Goal: Task Accomplishment & Management: Manage account settings

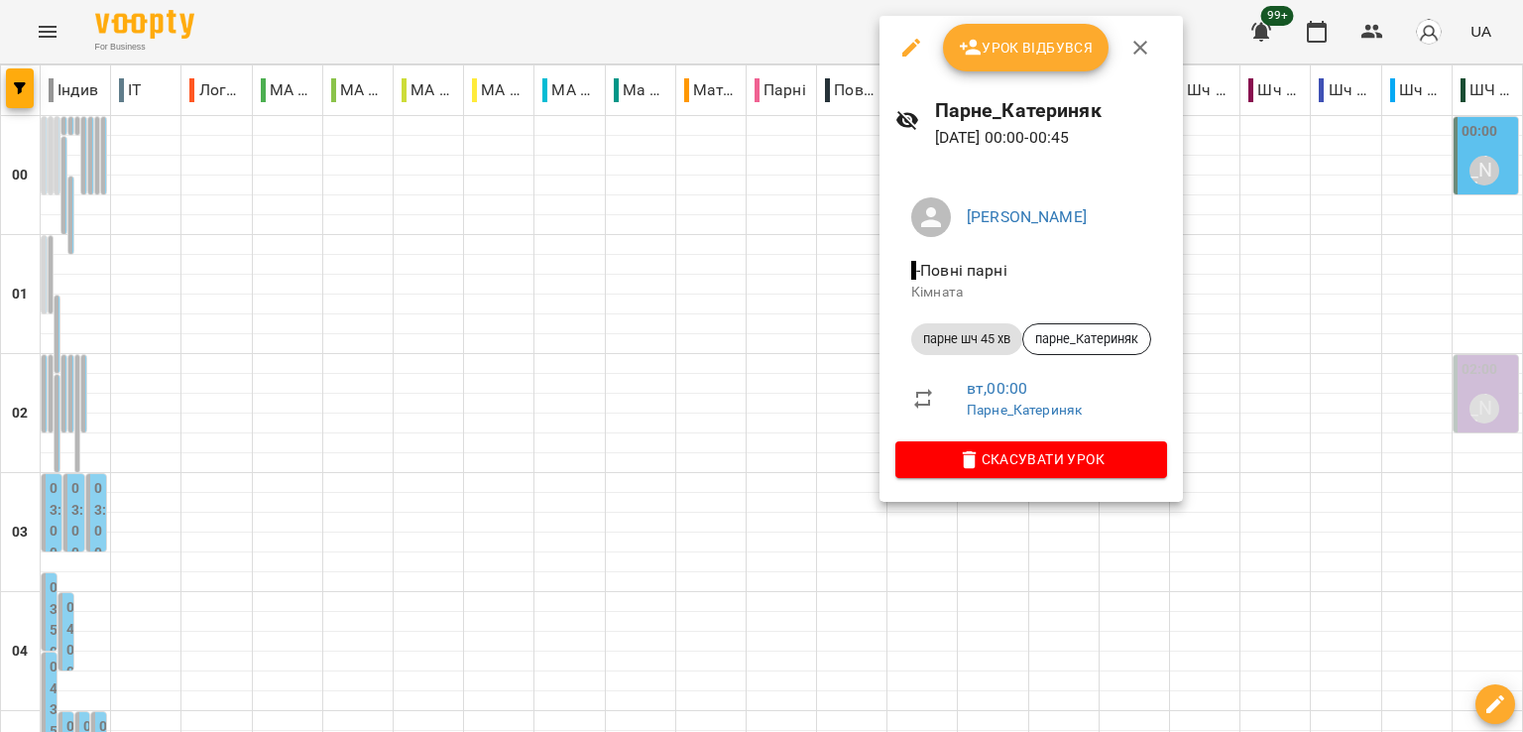
drag, startPoint x: 0, startPoint y: 0, endPoint x: 734, endPoint y: 276, distance: 783.7
click at [734, 276] on div at bounding box center [761, 366] width 1523 height 732
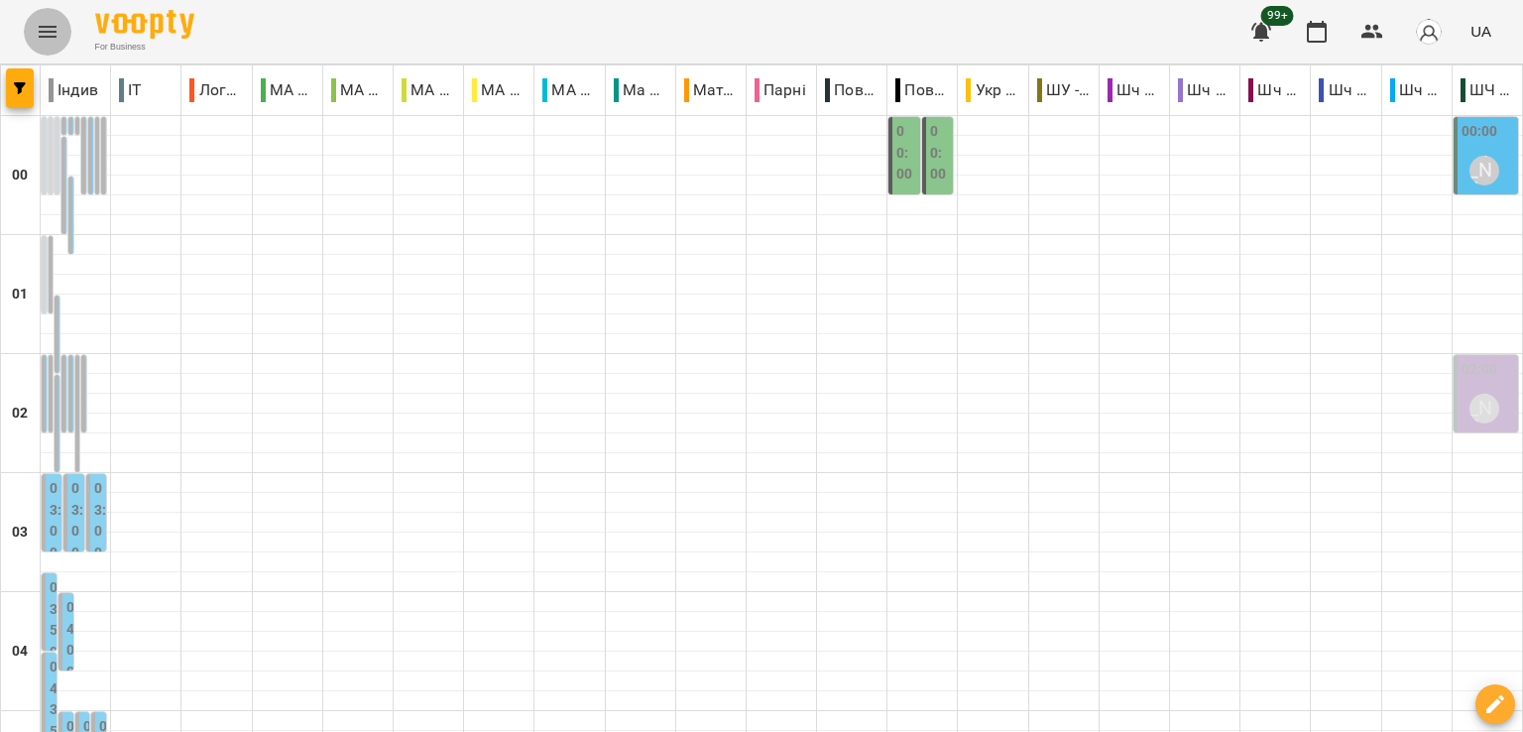
click at [48, 39] on icon "Menu" at bounding box center [48, 32] width 24 height 24
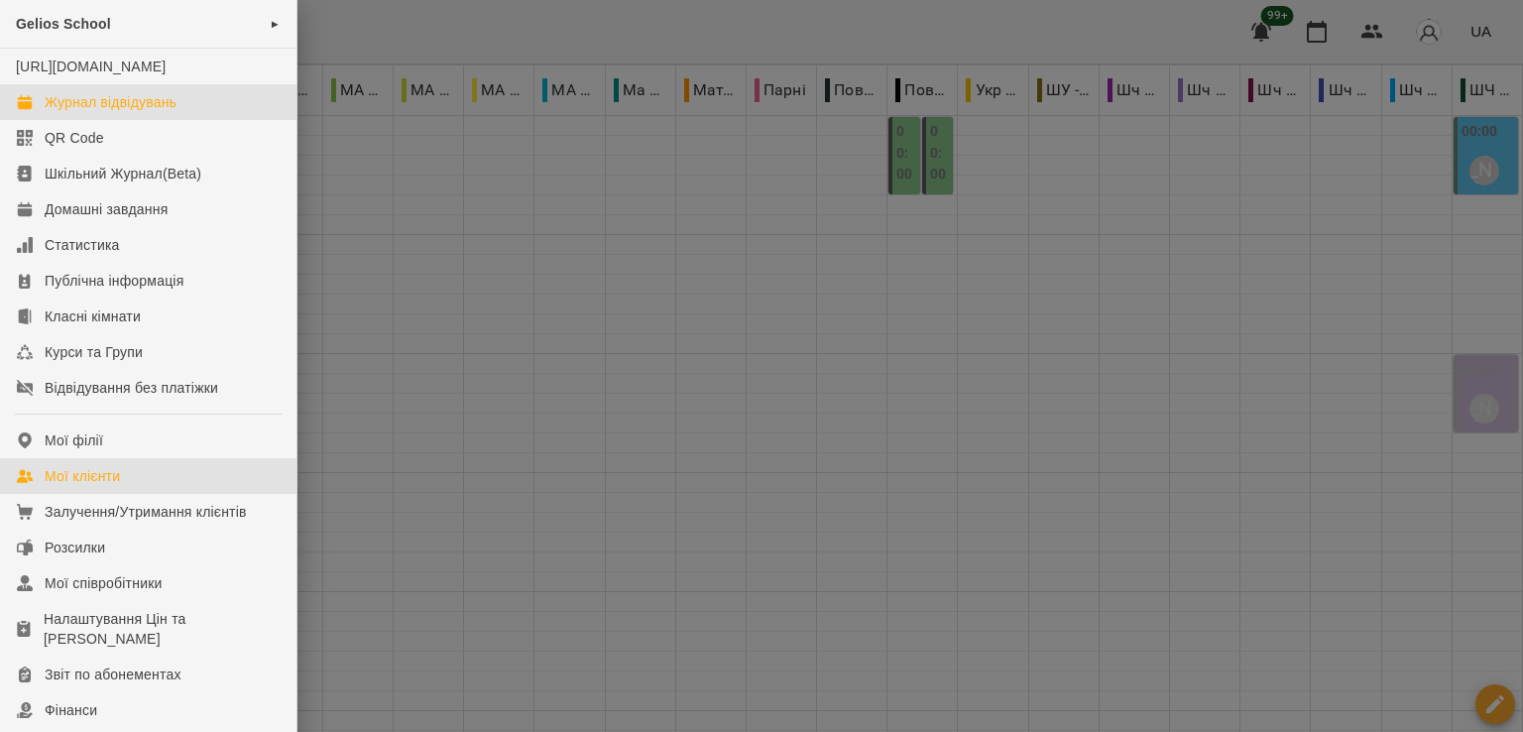
click at [131, 488] on link "Мої клієнти" at bounding box center [148, 476] width 296 height 36
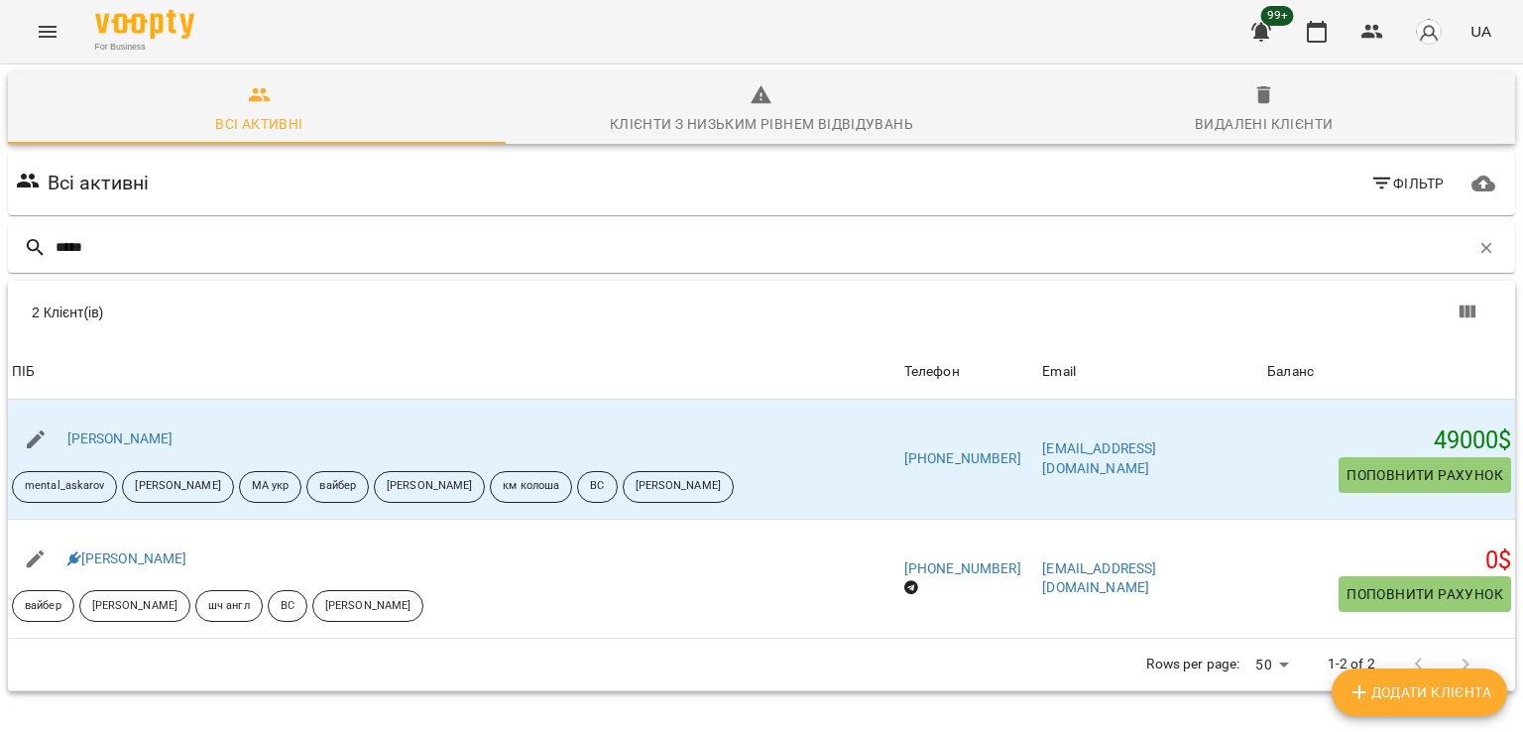
scroll to position [87, 0]
type input "*****"
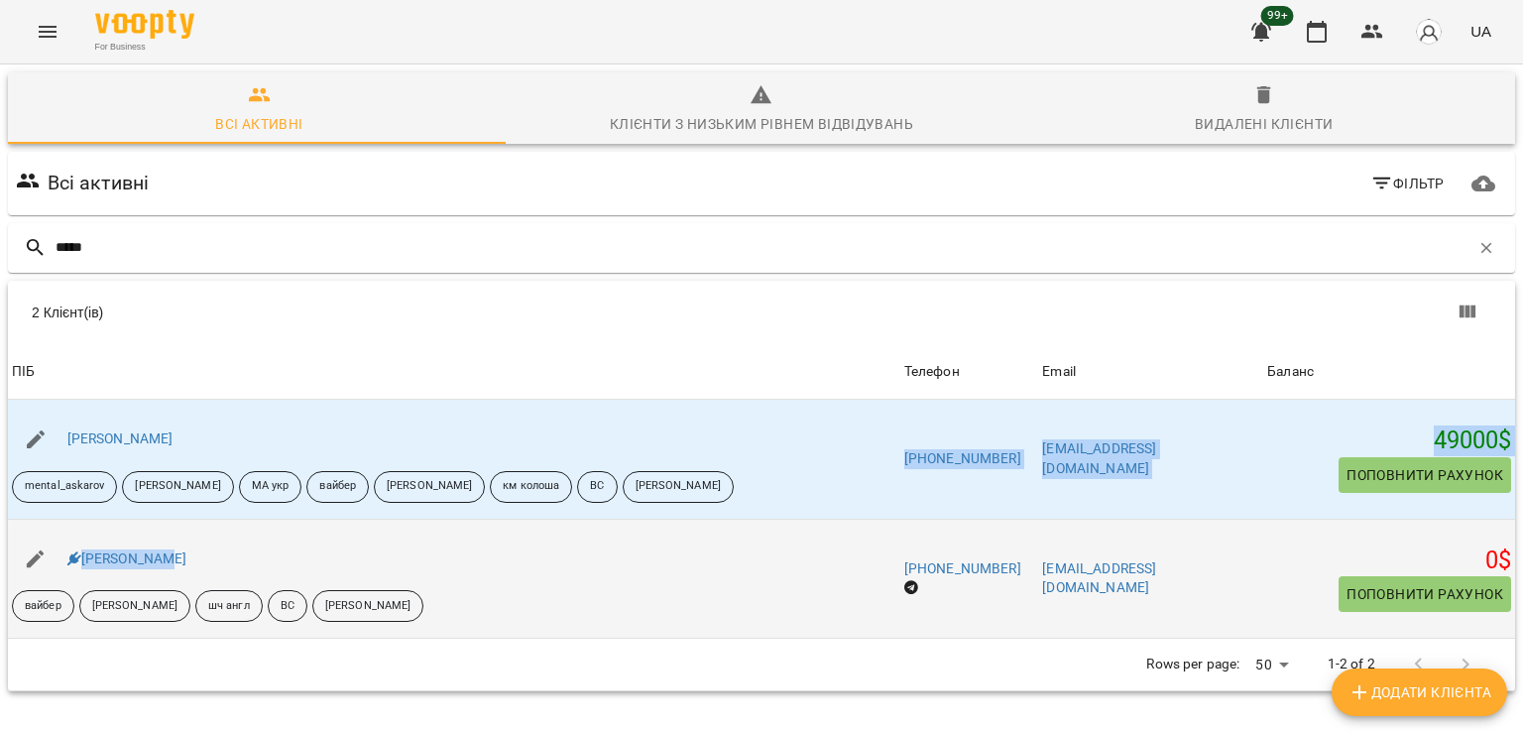
drag, startPoint x: 287, startPoint y: 422, endPoint x: 268, endPoint y: 440, distance: 25.9
click at [268, 440] on tbody "ПІБ [PERSON_NAME] mental_askarov [PERSON_NAME] укр [PERSON_NAME] км колоша ВС […" at bounding box center [761, 519] width 1507 height 239
click at [268, 519] on td "[PERSON_NAME] вайбер [PERSON_NAME] англ ВС [PERSON_NAME]" at bounding box center [454, 579] width 892 height 120
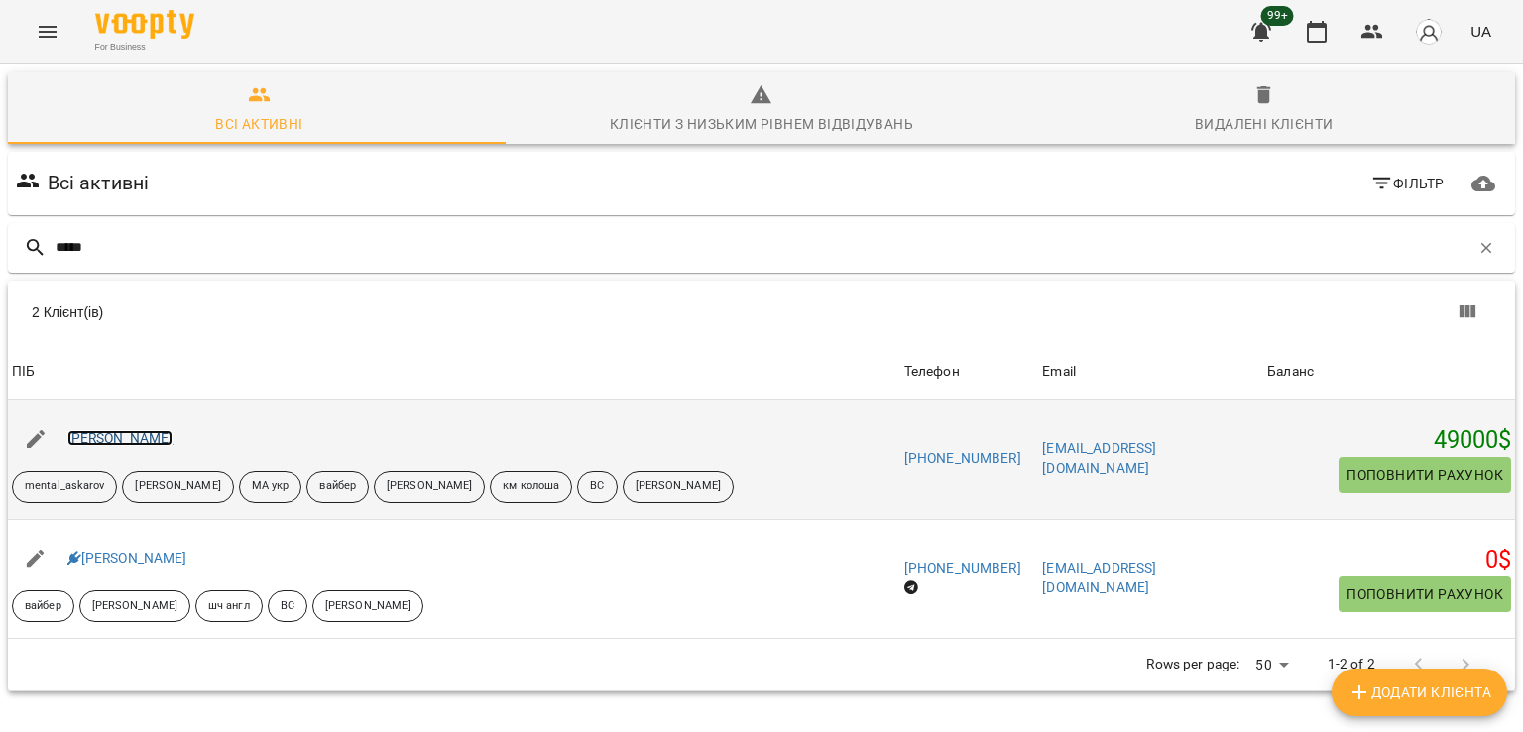
click at [71, 430] on link "[PERSON_NAME]" at bounding box center [120, 438] width 106 height 16
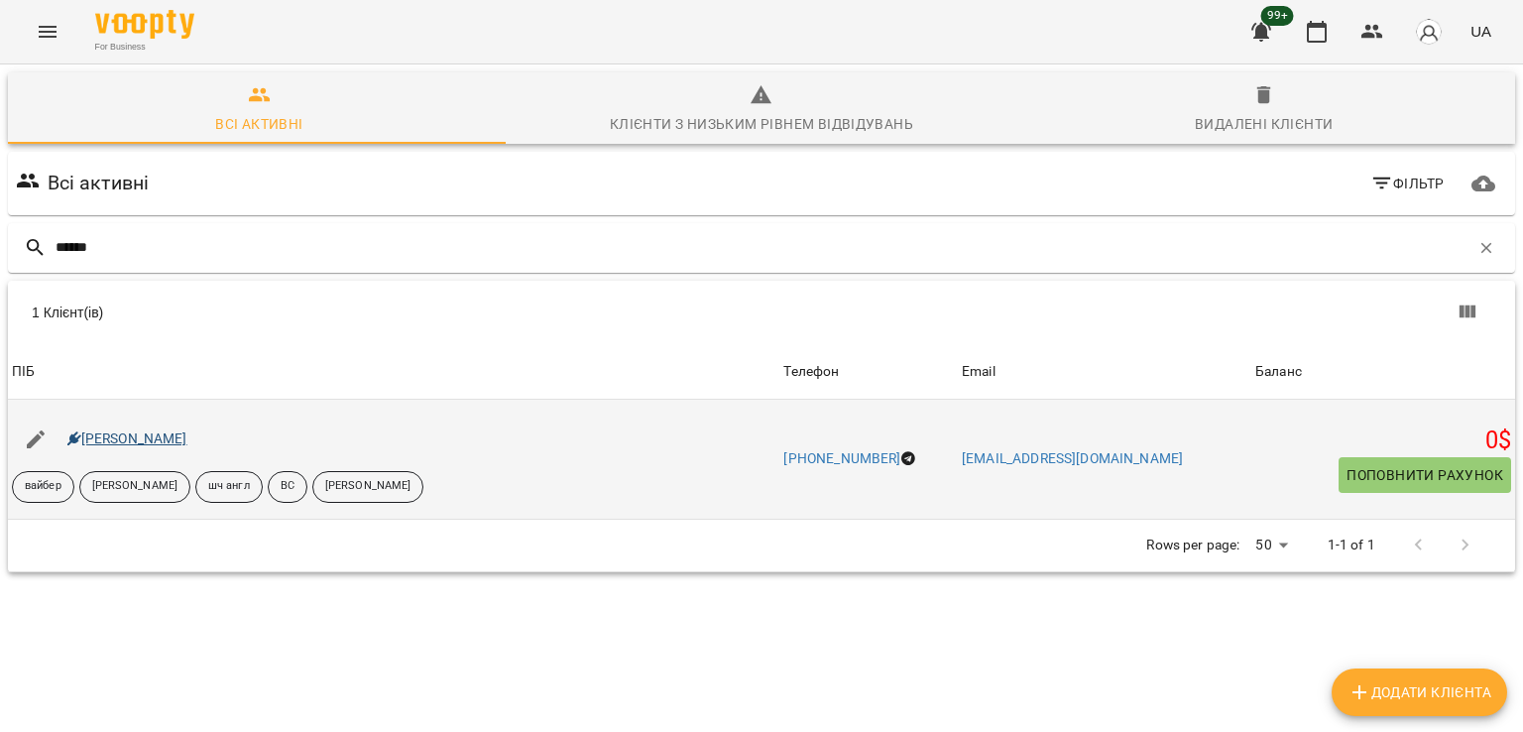
type input "******"
click at [116, 437] on link "[PERSON_NAME]" at bounding box center [127, 438] width 120 height 16
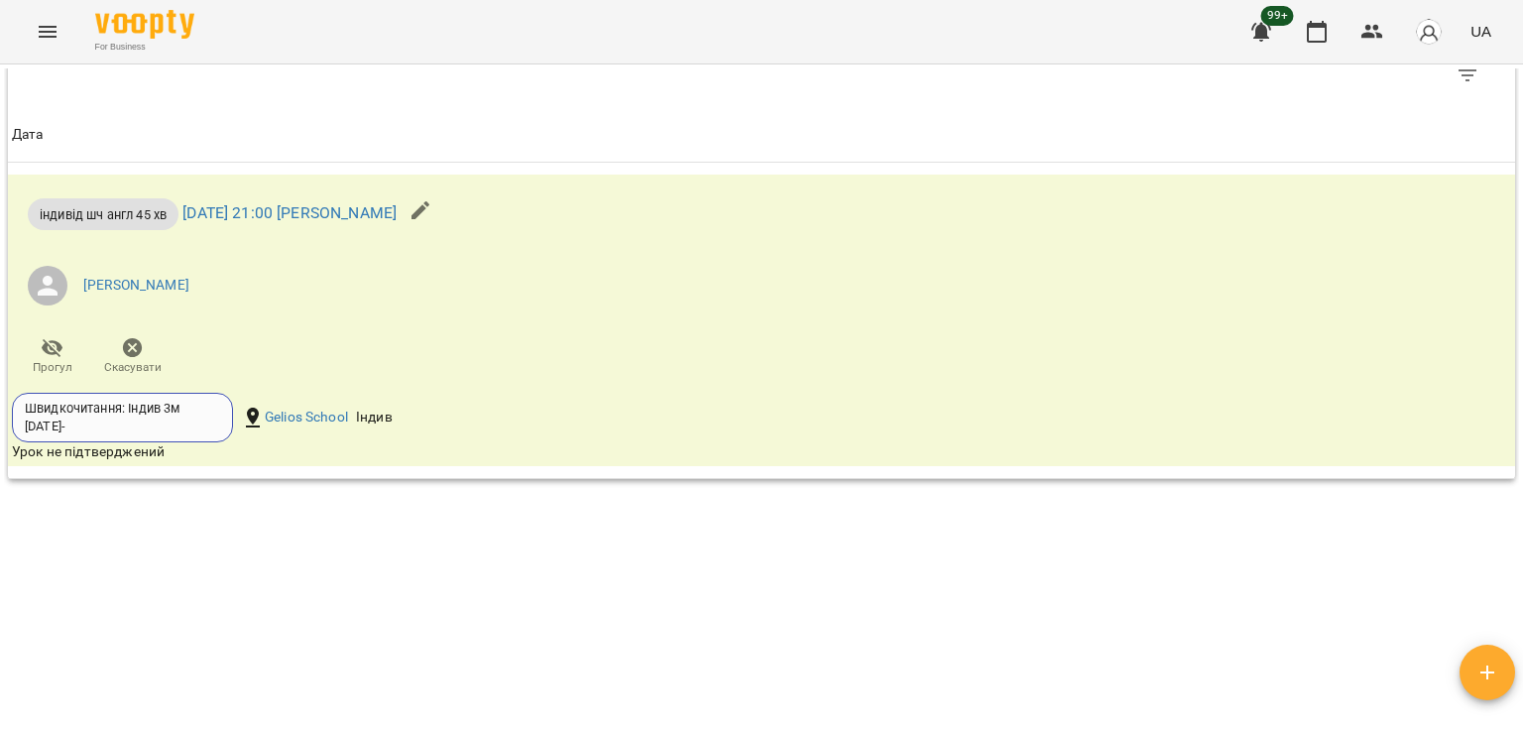
scroll to position [1947, 0]
click at [135, 363] on span "Скасувати" at bounding box center [133, 367] width 58 height 17
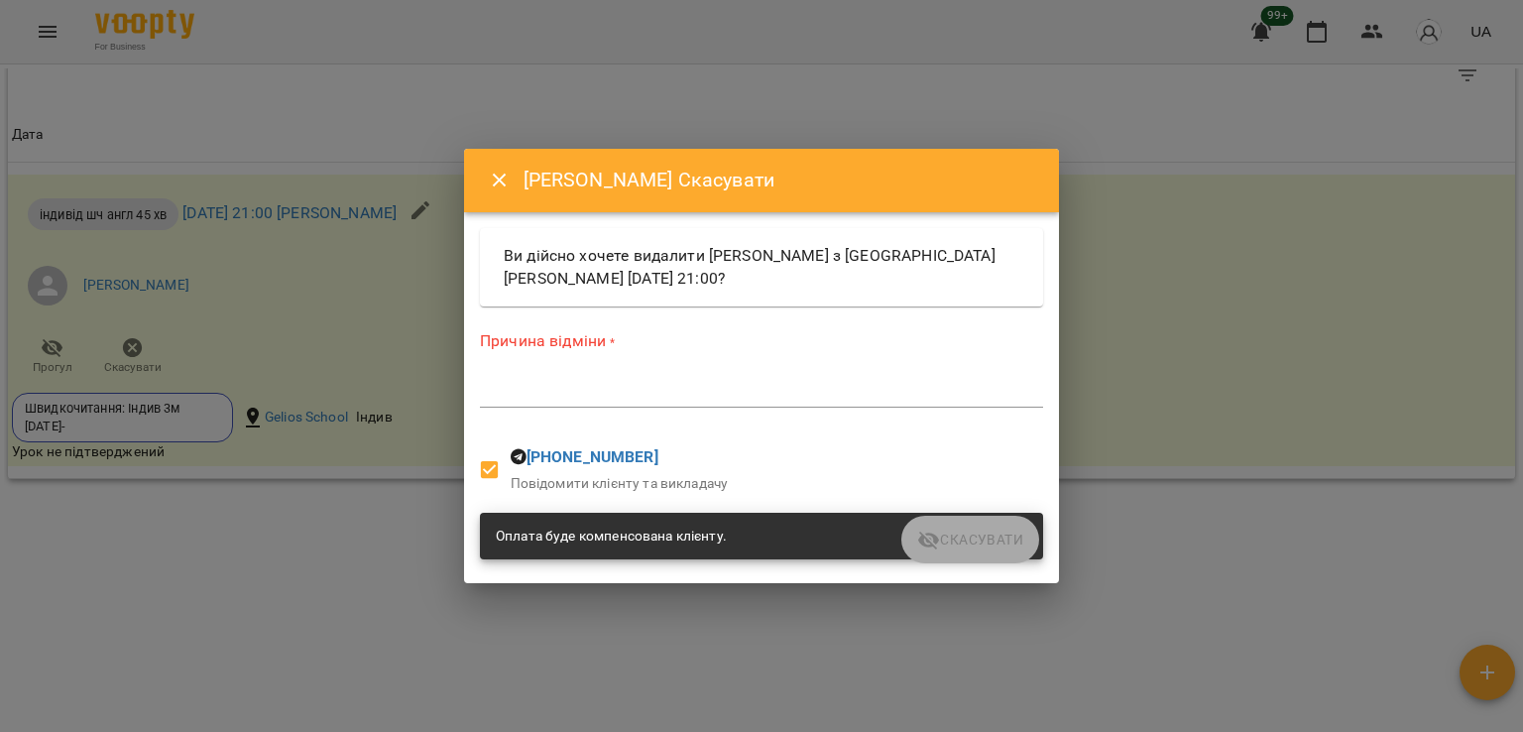
click at [583, 403] on div "*" at bounding box center [761, 392] width 563 height 32
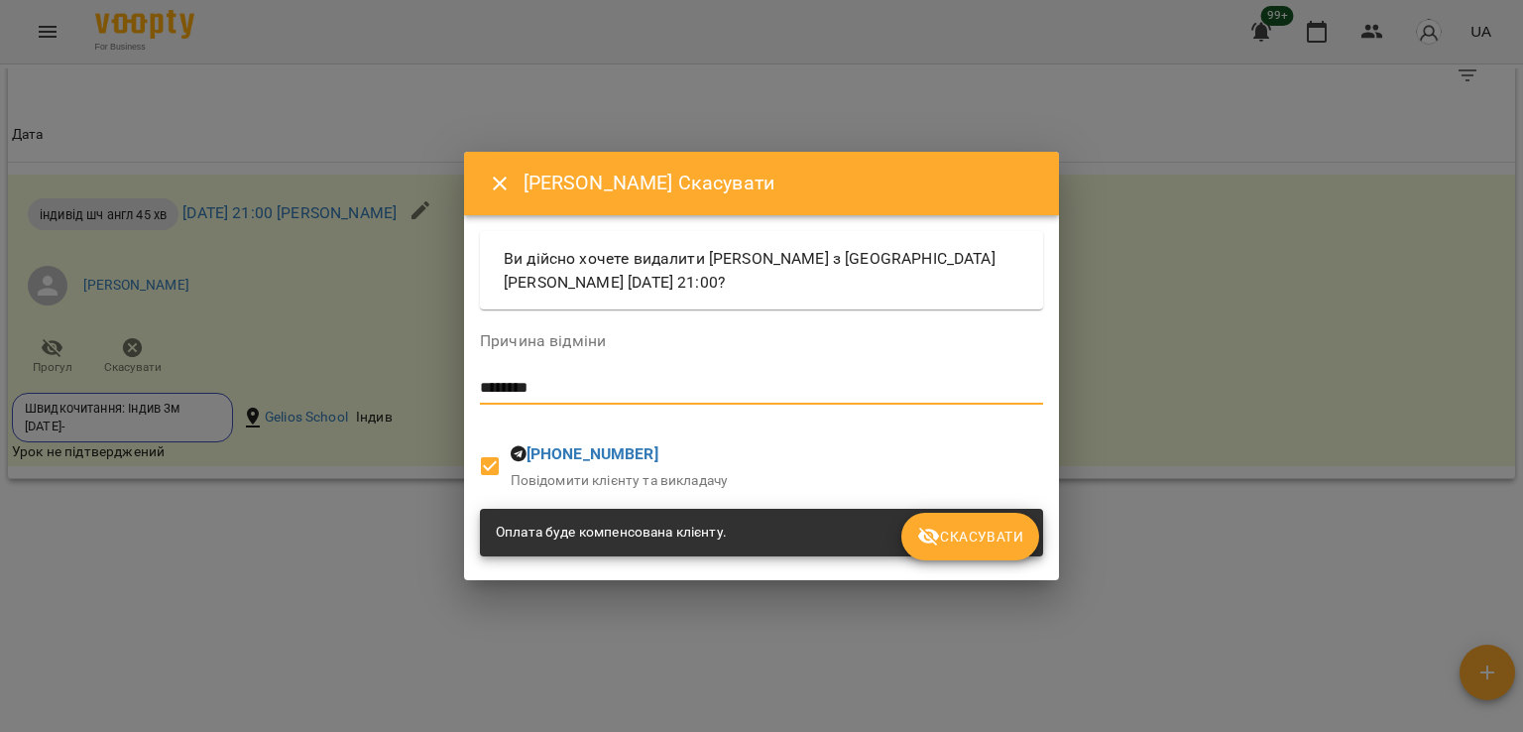
type textarea "********"
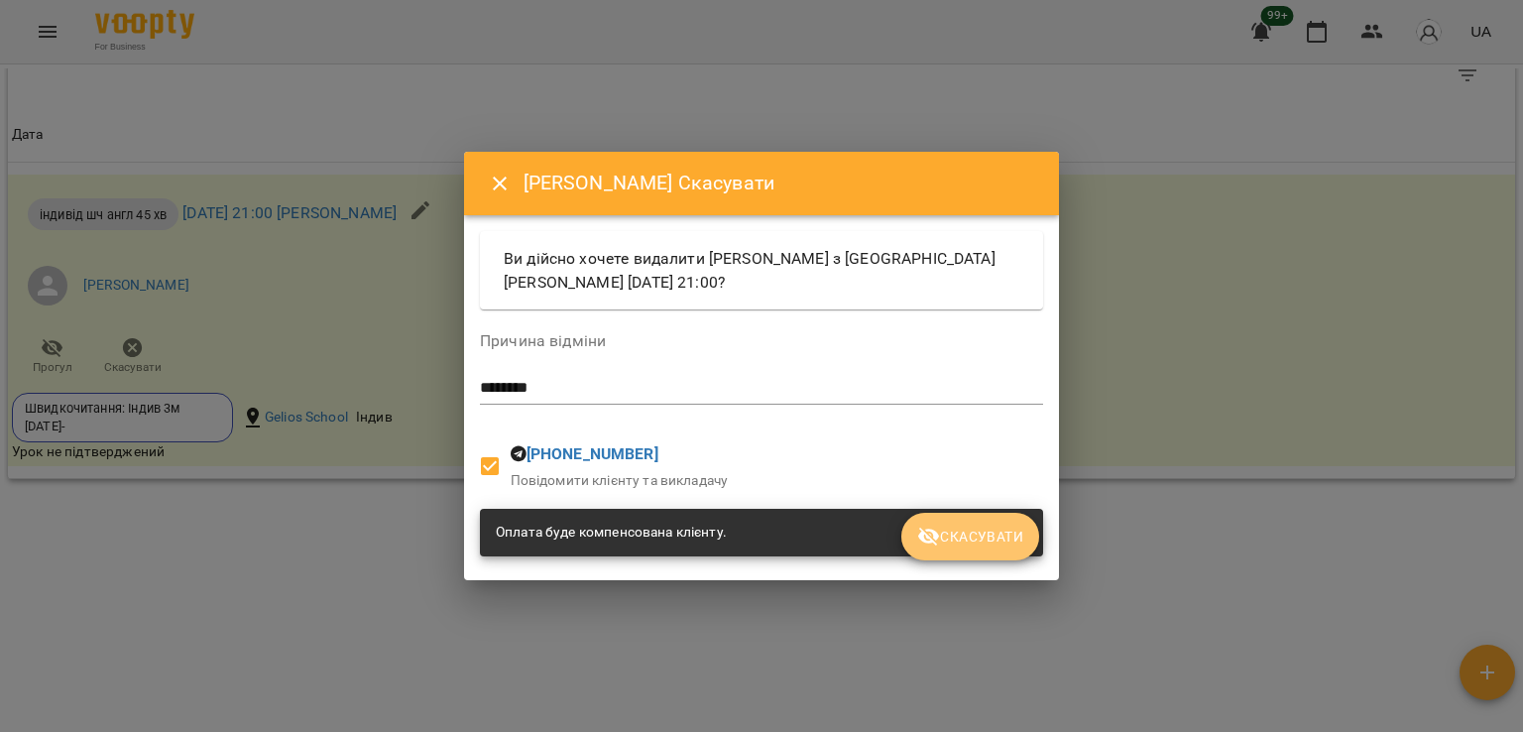
click at [965, 538] on span "Скасувати" at bounding box center [970, 536] width 106 height 24
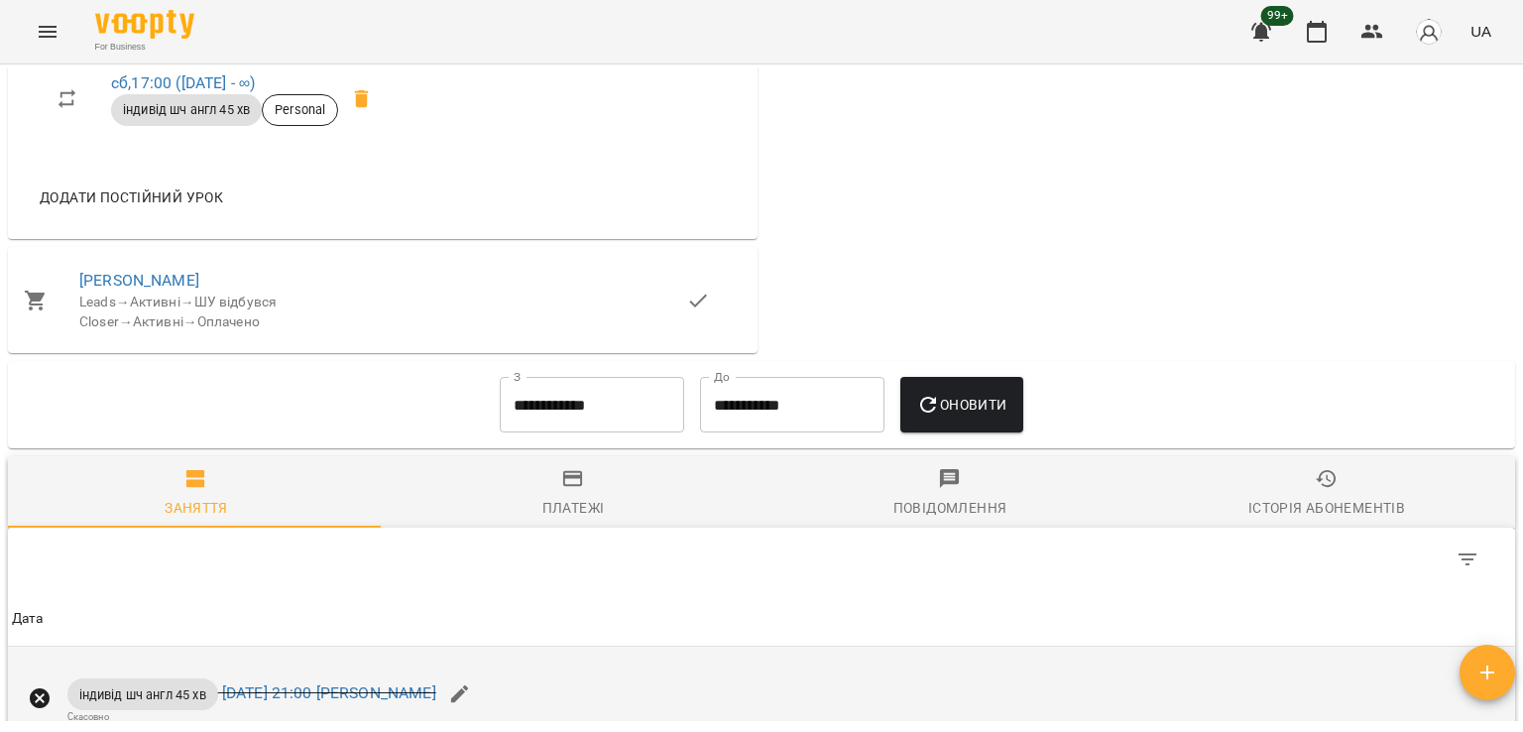
scroll to position [1221, 0]
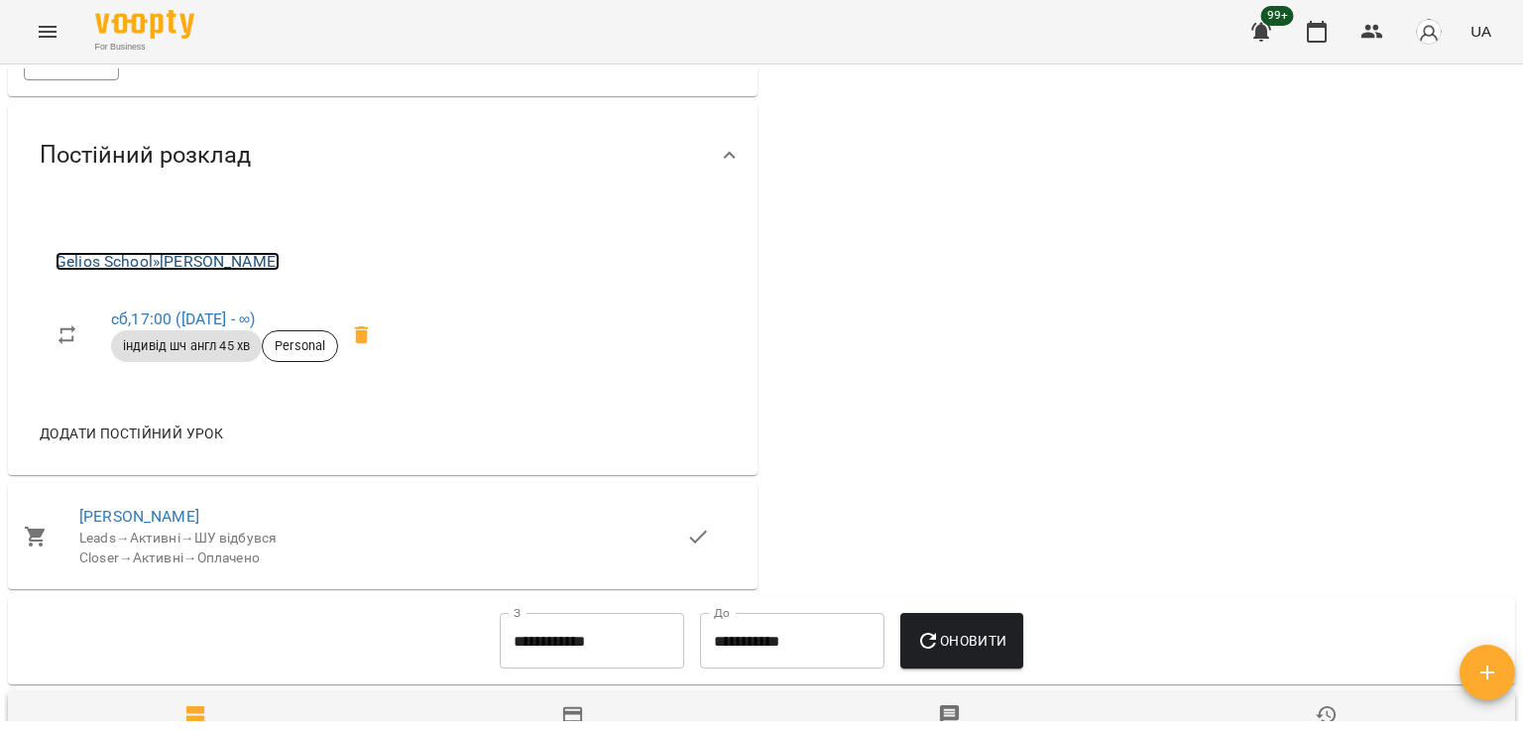
click at [249, 266] on link "Gelios School » [PERSON_NAME]" at bounding box center [168, 261] width 224 height 19
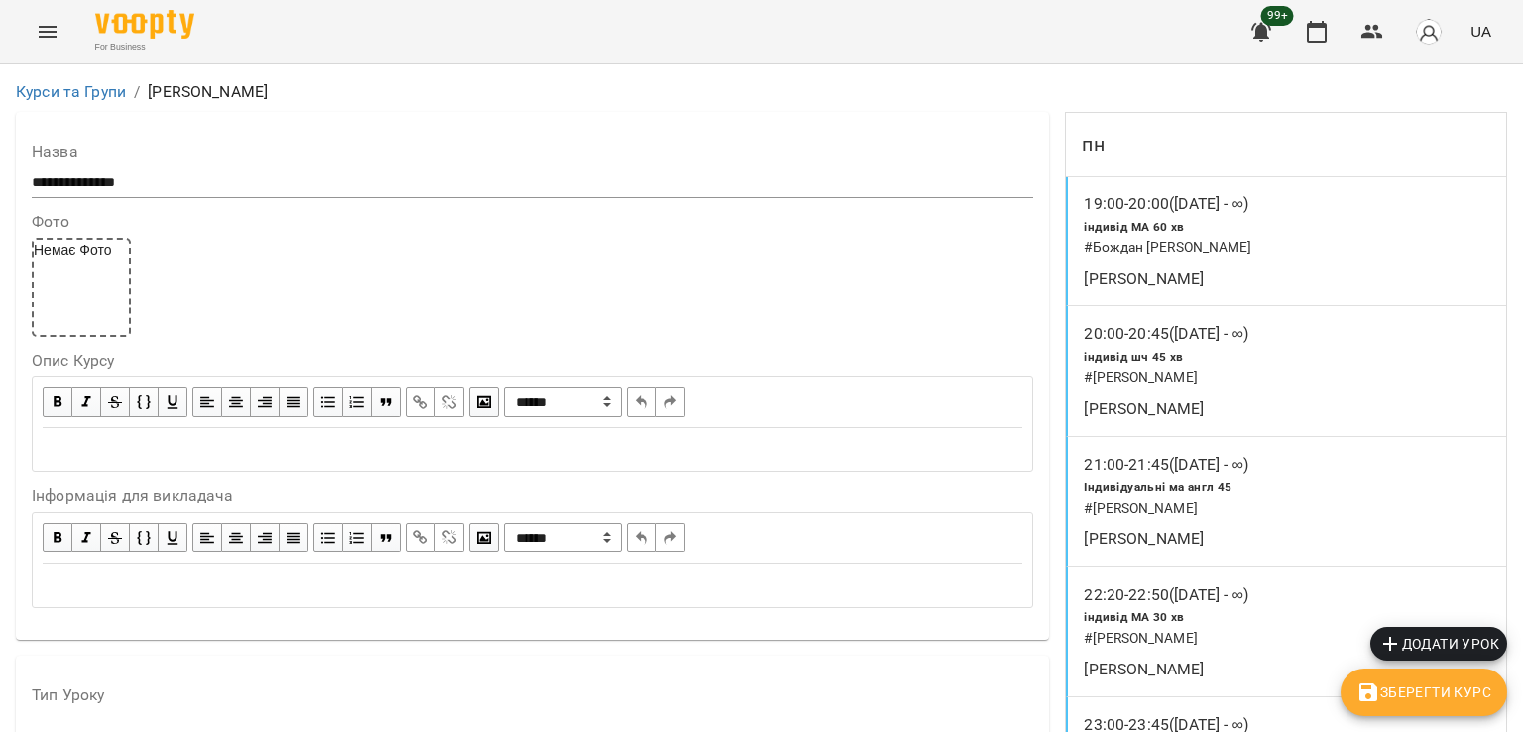
scroll to position [958, 0]
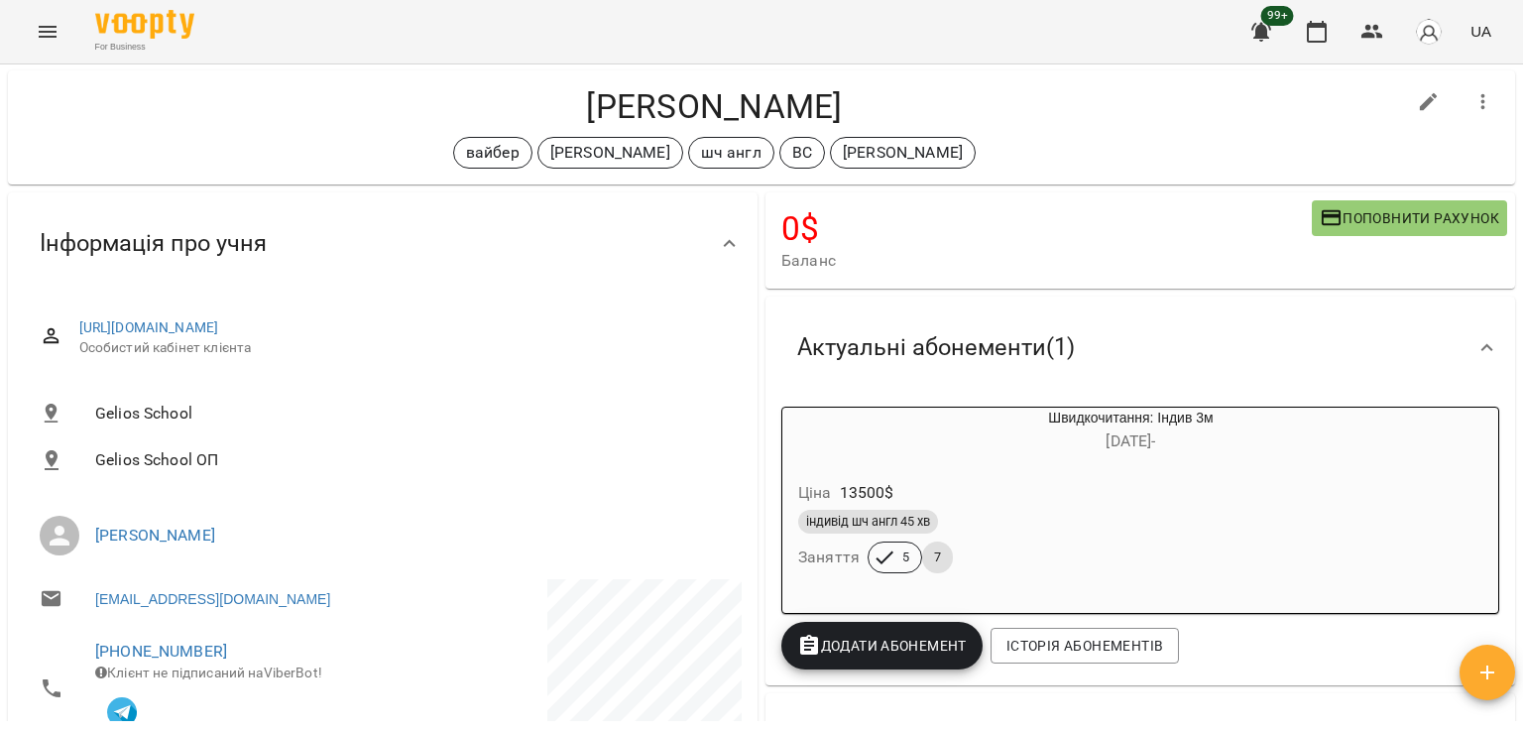
scroll to position [35, 0]
click at [201, 537] on link "[PERSON_NAME]" at bounding box center [155, 533] width 120 height 19
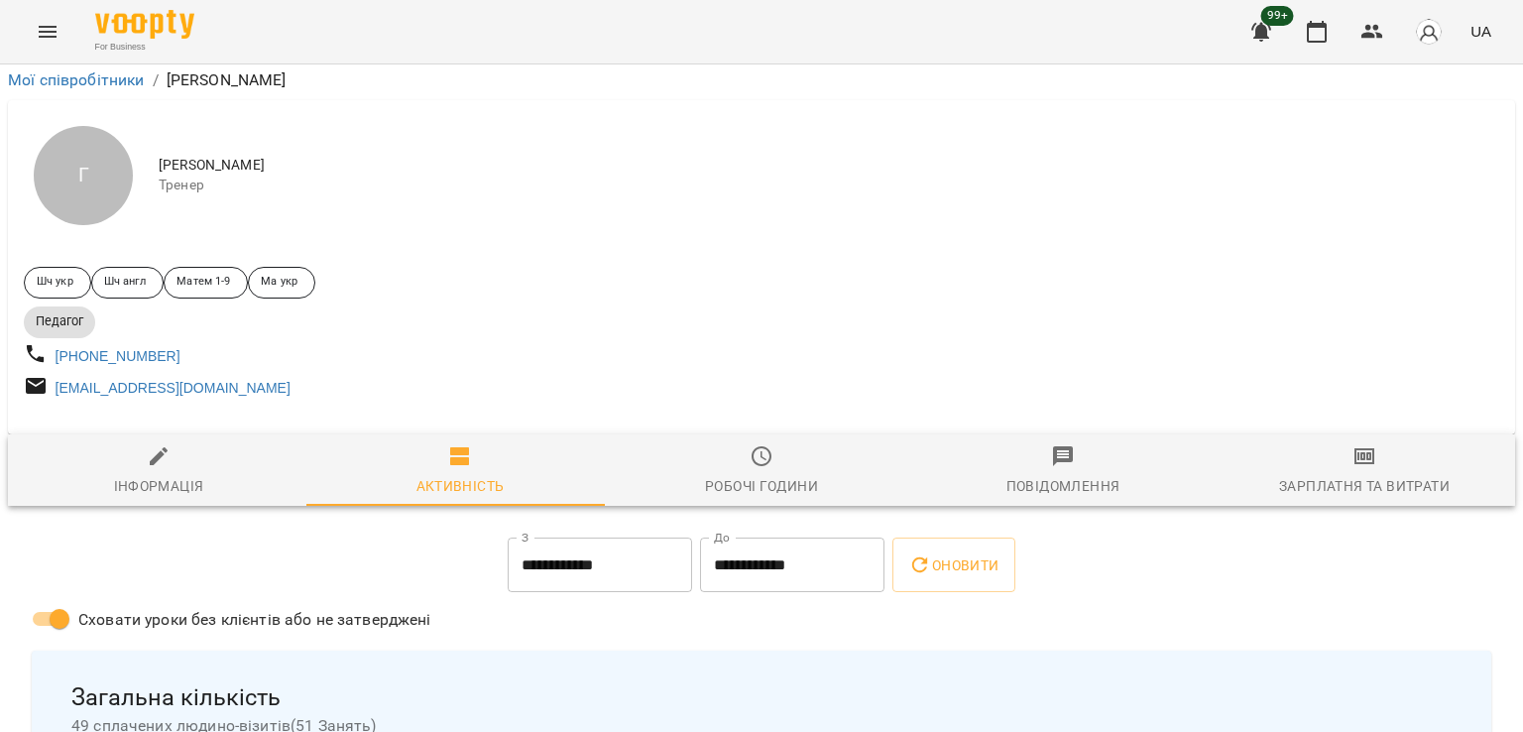
scroll to position [579, 0]
click at [45, 34] on icon "Menu" at bounding box center [48, 32] width 24 height 24
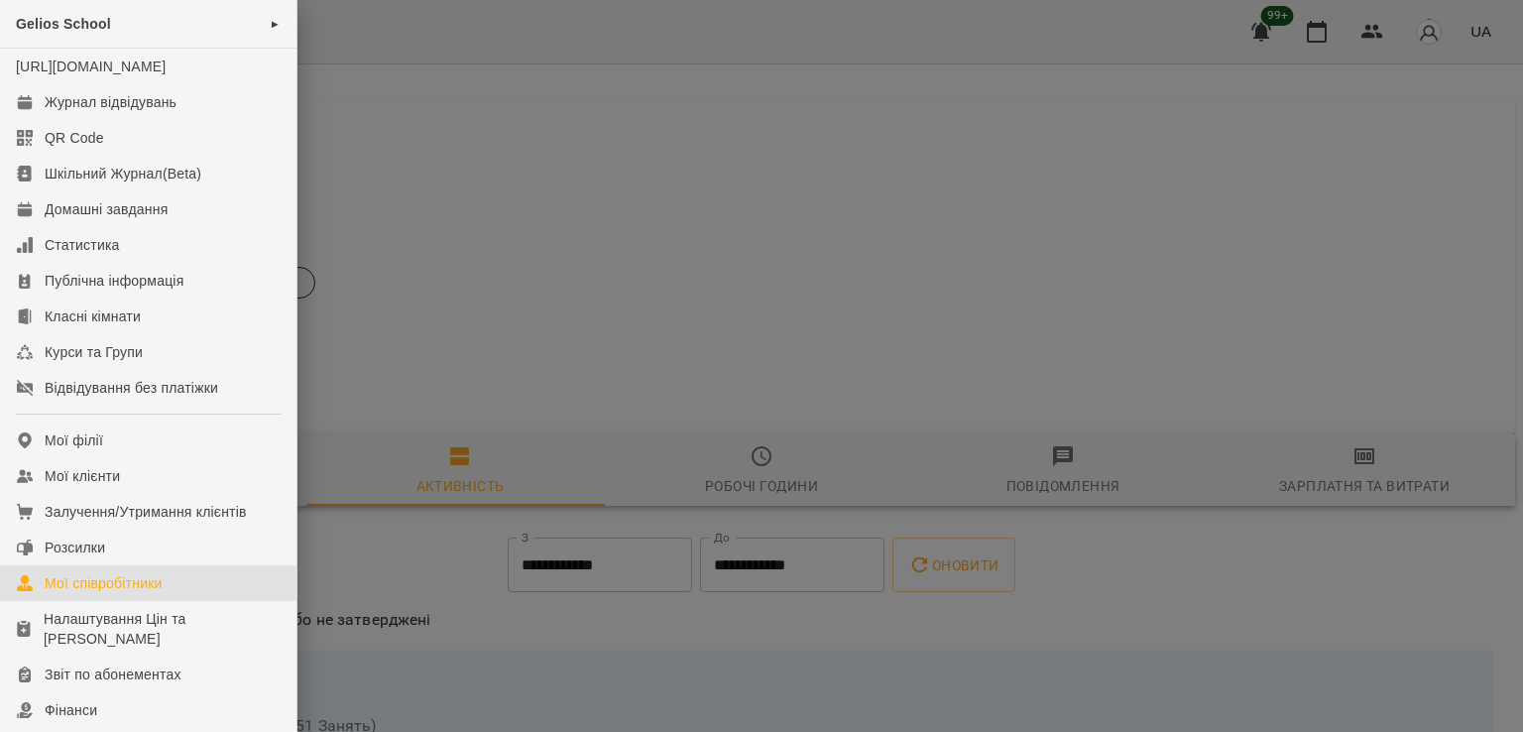
click at [65, 593] on div "Мої співробітники" at bounding box center [104, 583] width 118 height 20
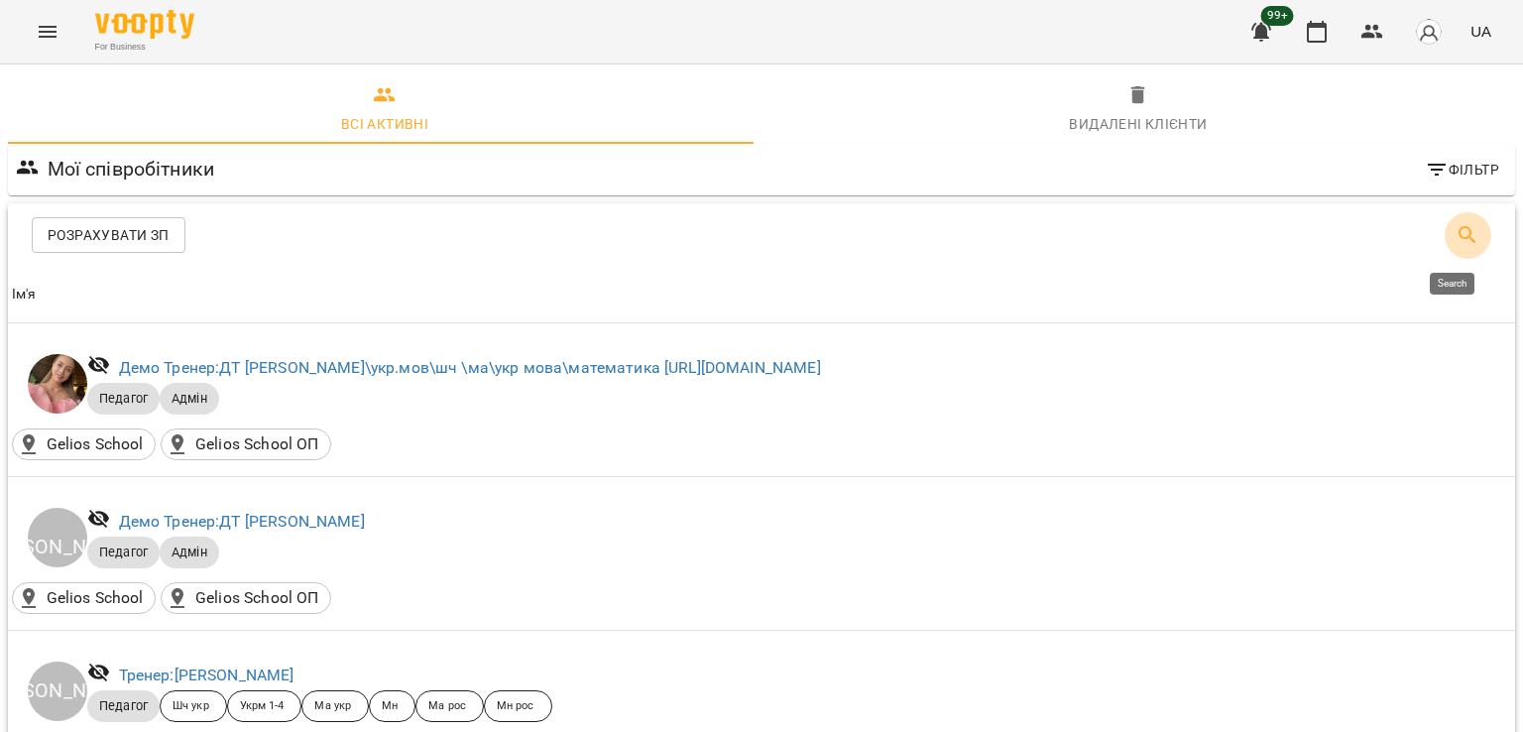
click at [1455, 225] on icon "Search" at bounding box center [1467, 235] width 24 height 24
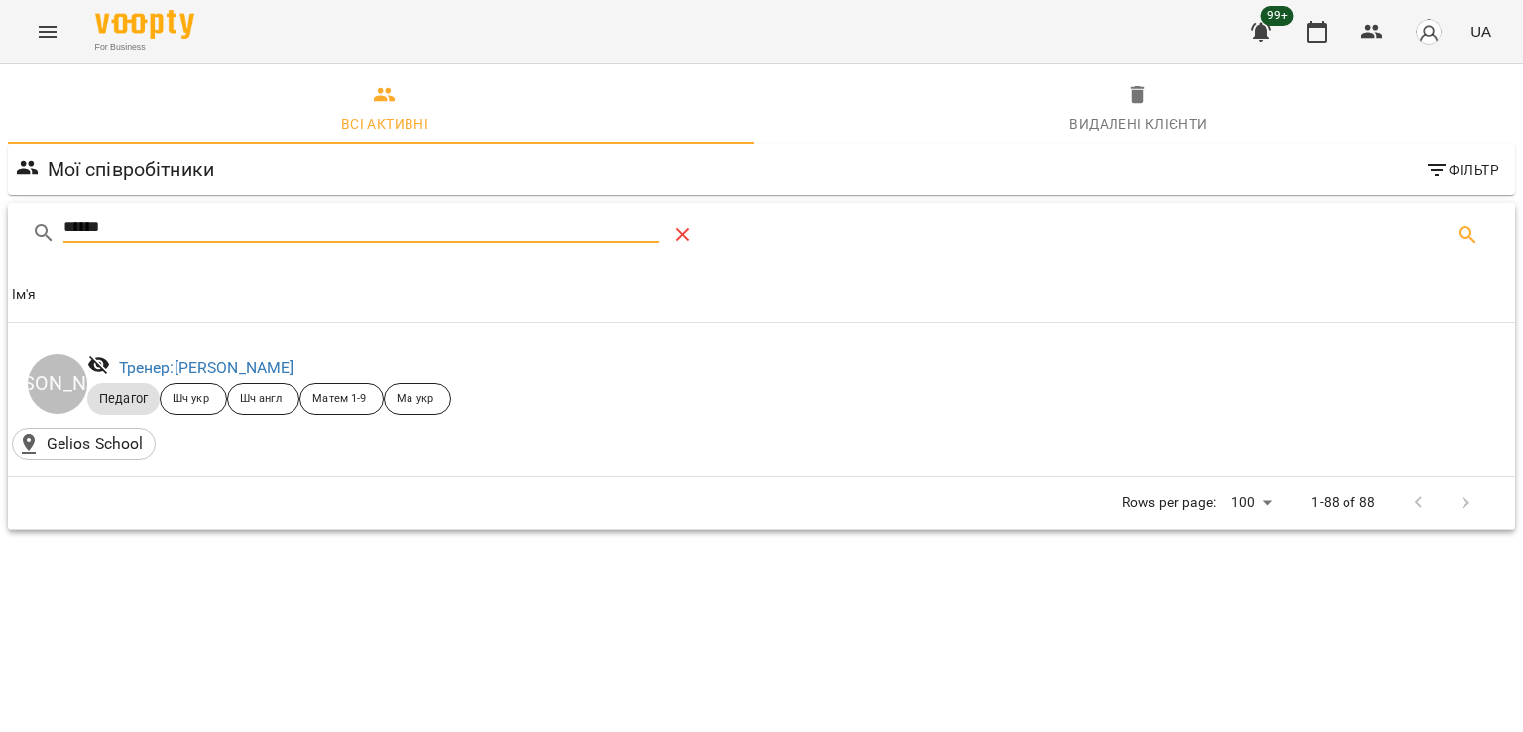
type input "******"
click at [695, 232] on icon "Table Toolbar" at bounding box center [683, 235] width 24 height 24
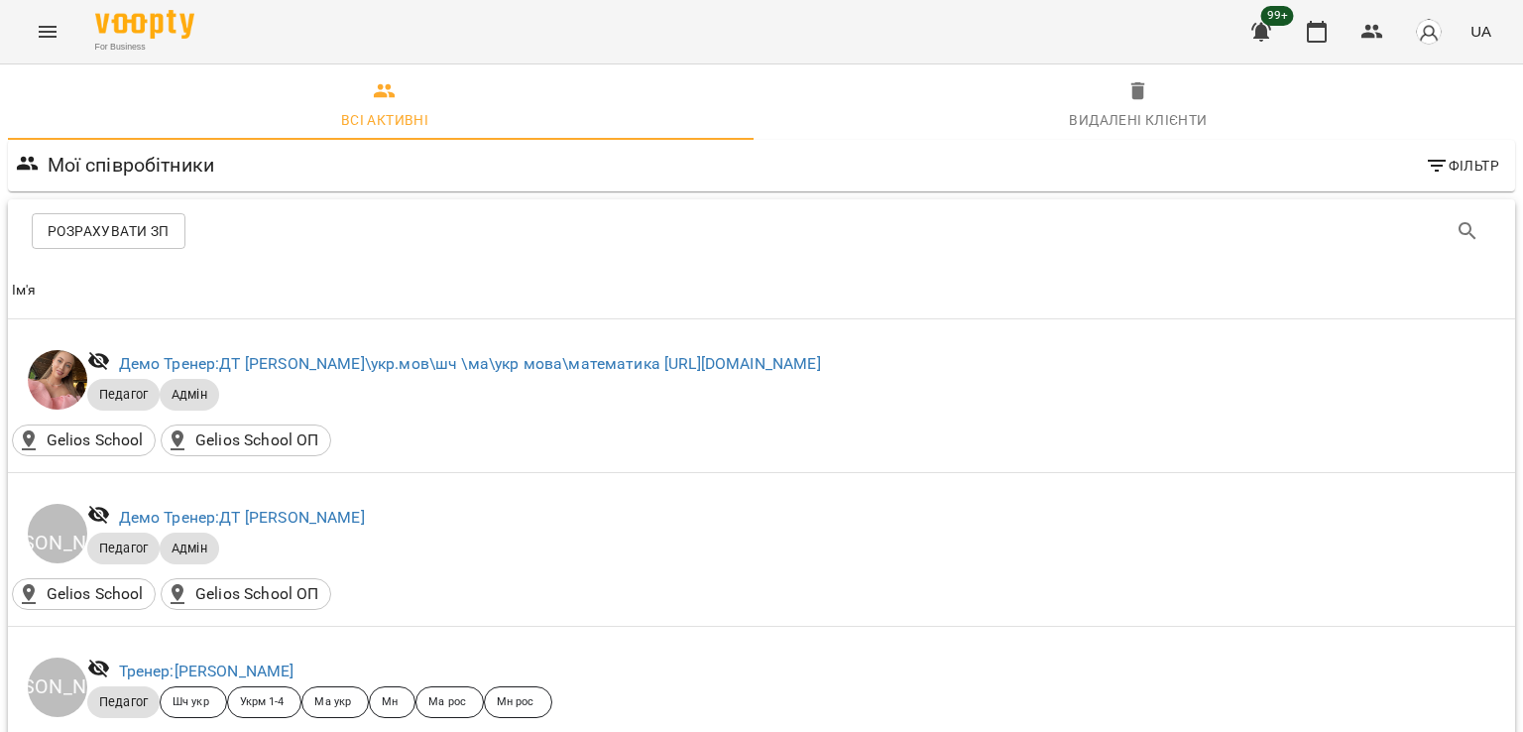
scroll to position [711, 0]
drag, startPoint x: 642, startPoint y: 303, endPoint x: 546, endPoint y: 366, distance: 114.7
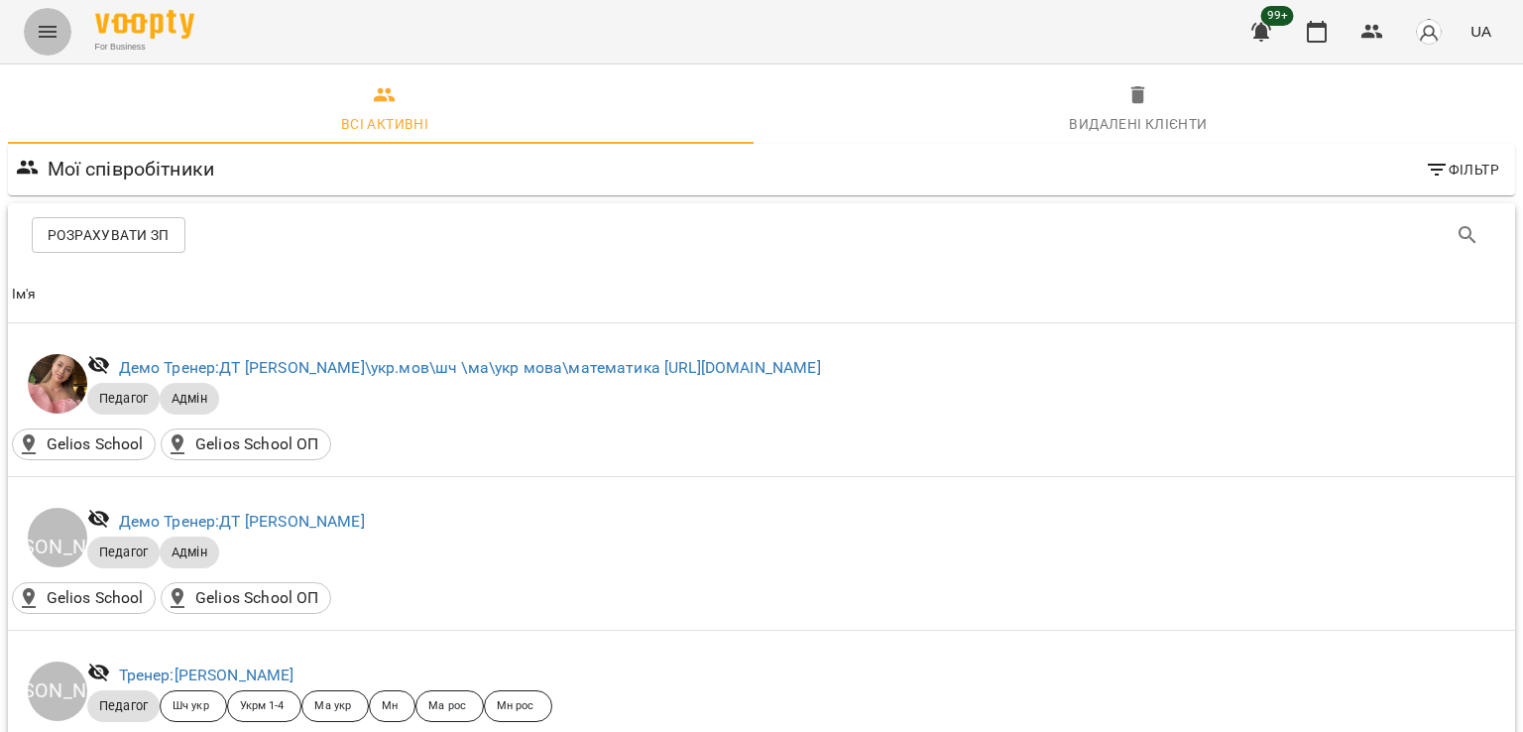
click at [58, 28] on icon "Menu" at bounding box center [48, 32] width 24 height 24
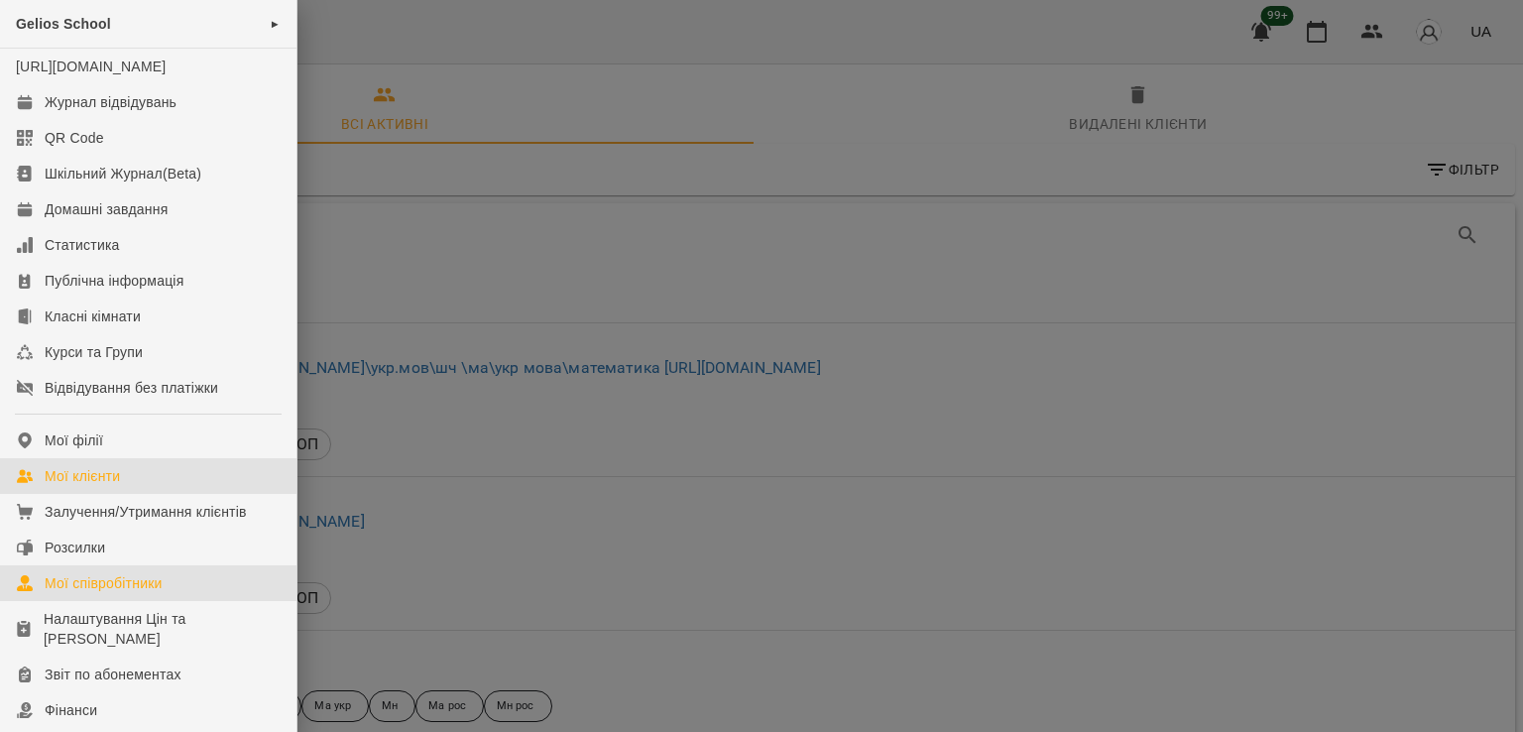
click at [134, 494] on link "Мої клієнти" at bounding box center [148, 476] width 296 height 36
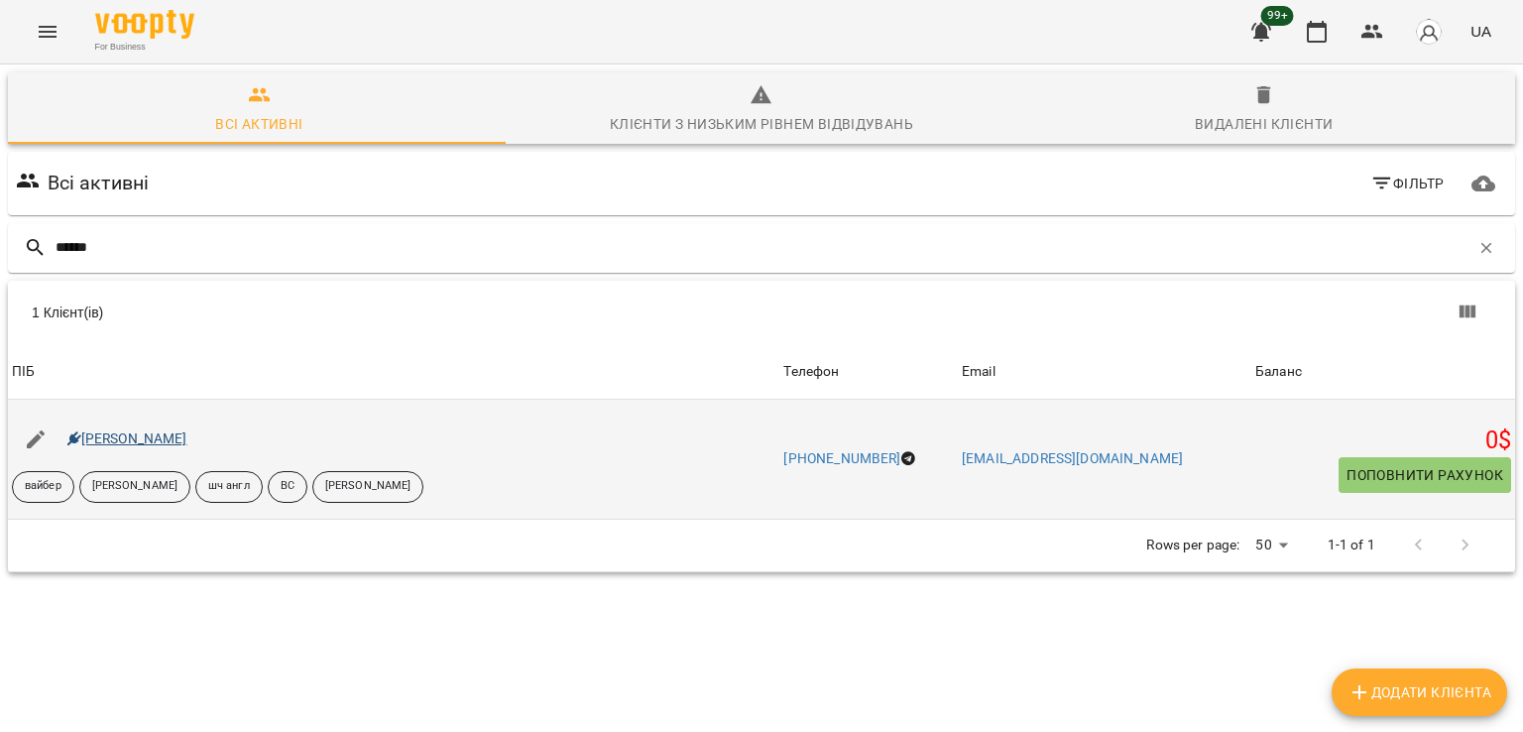
type input "******"
click at [146, 445] on link "[PERSON_NAME]" at bounding box center [127, 438] width 120 height 16
